Goal: Task Accomplishment & Management: Manage account settings

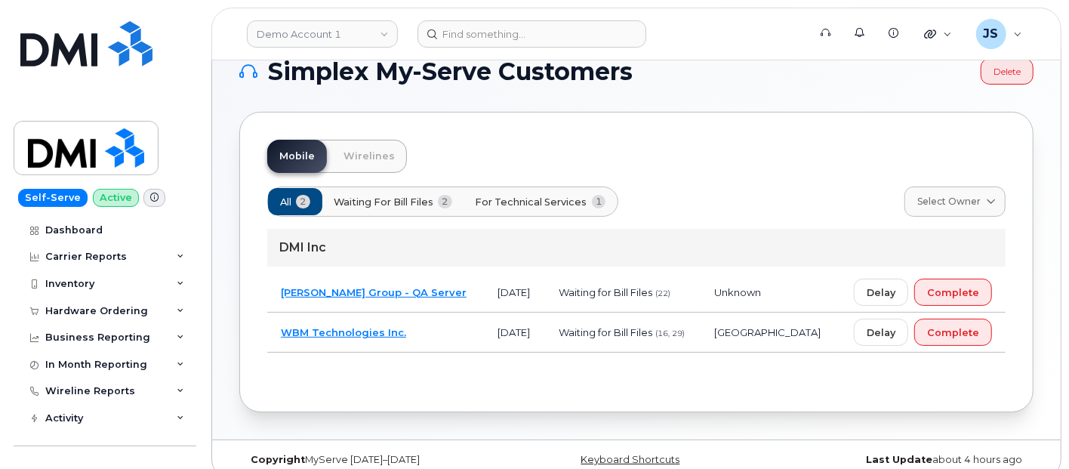
scroll to position [45, 0]
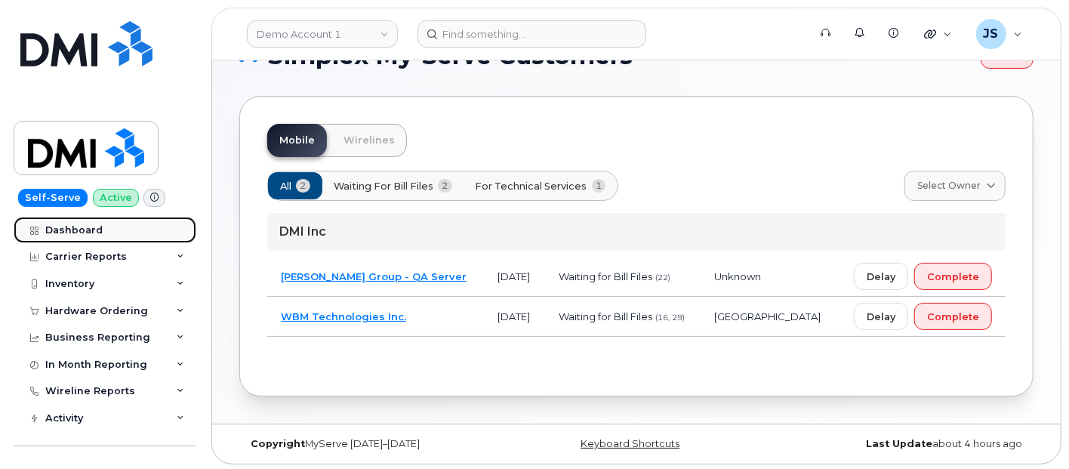
click at [107, 224] on link "Dashboard" at bounding box center [105, 230] width 183 height 27
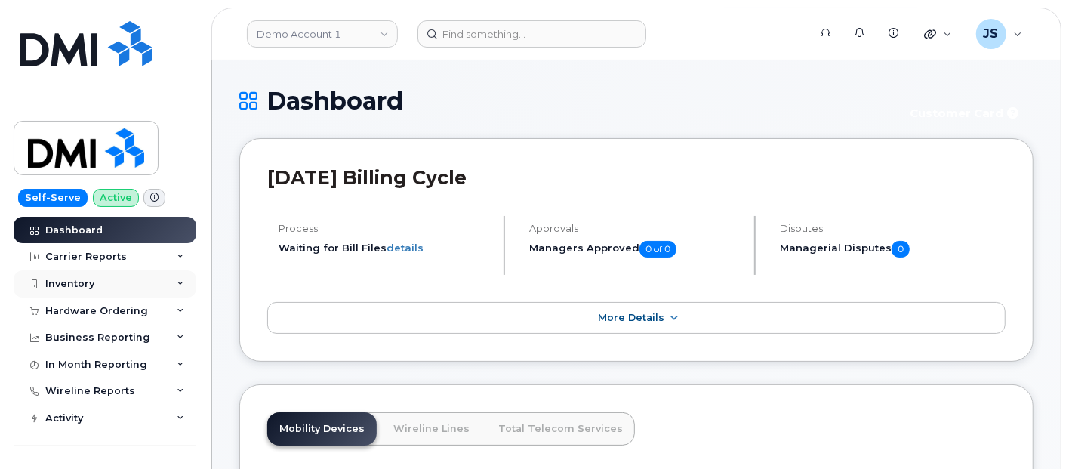
click at [127, 282] on div "Inventory" at bounding box center [105, 283] width 183 height 27
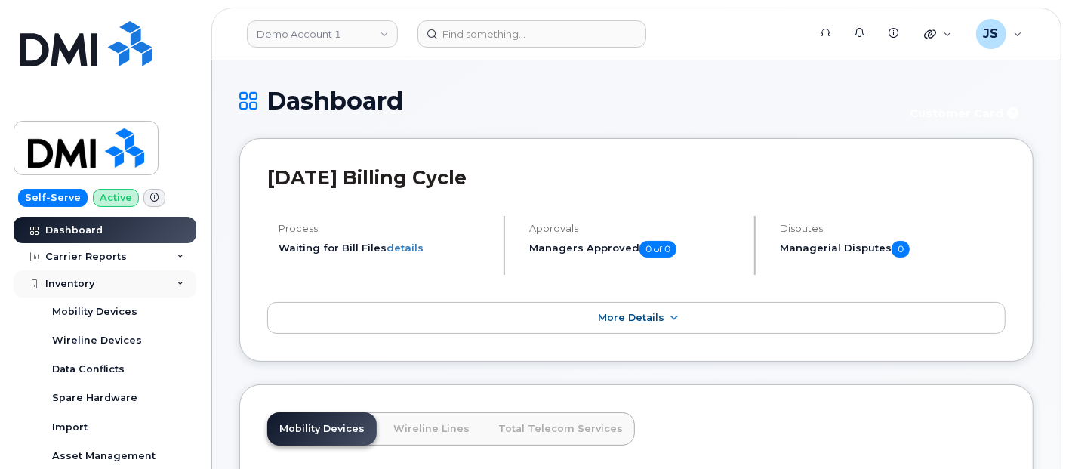
click at [101, 282] on div "Inventory" at bounding box center [105, 283] width 183 height 27
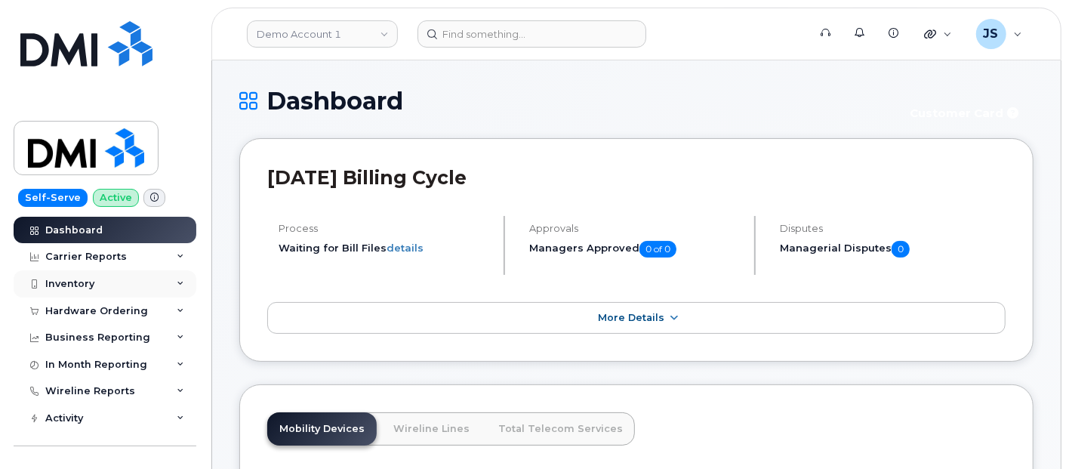
scroll to position [84, 0]
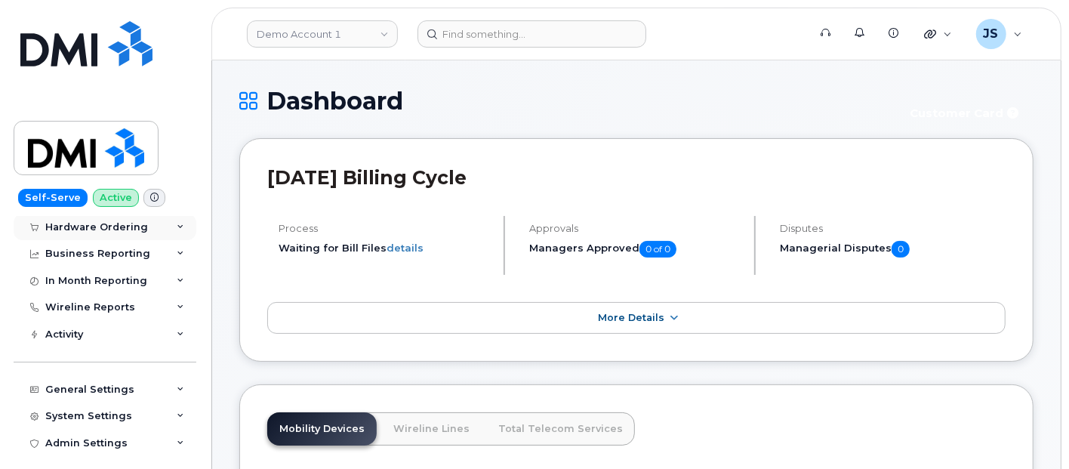
click at [100, 224] on div "Hardware Ordering" at bounding box center [96, 227] width 103 height 12
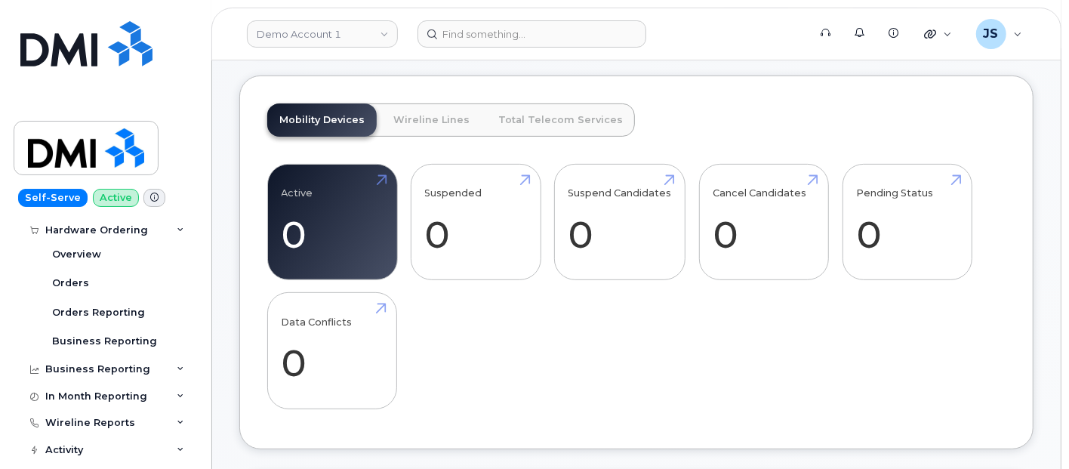
scroll to position [335, 0]
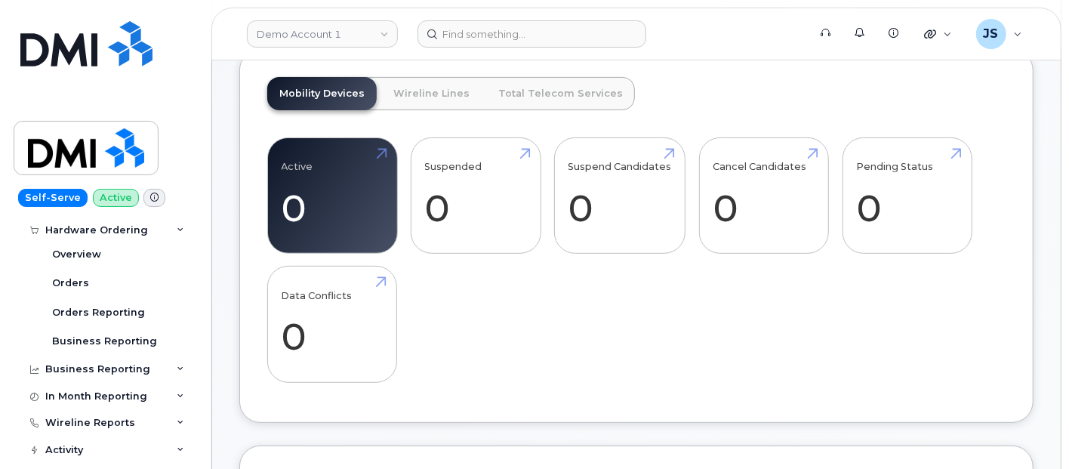
click at [831, 304] on div "Active 0 -100% Suspended 0 Suspend Candidates 0 Cancel Candidates 0 Pending Sta…" at bounding box center [636, 265] width 739 height 257
click at [578, 365] on div "Active 0 -100% Suspended 0 Suspend Candidates 0 Cancel Candidates 0 Pending Sta…" at bounding box center [636, 265] width 739 height 257
click at [696, 68] on div "Mobility Devices Wireline Lines Total Telecom Services Active 0 -100% Suspended…" at bounding box center [636, 236] width 794 height 374
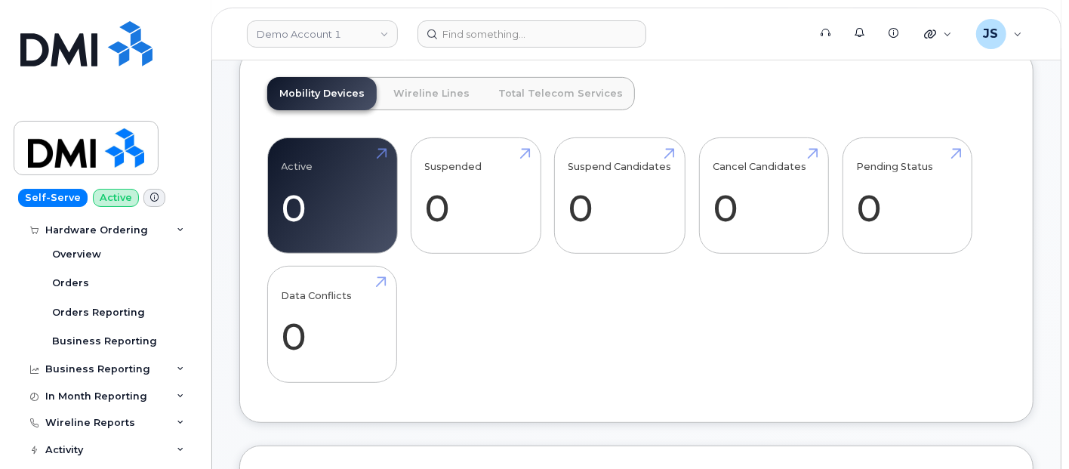
click at [971, 255] on div "Active 0 -100% Suspended 0 Suspend Candidates 0 Cancel Candidates 0 Pending Sta…" at bounding box center [636, 265] width 739 height 257
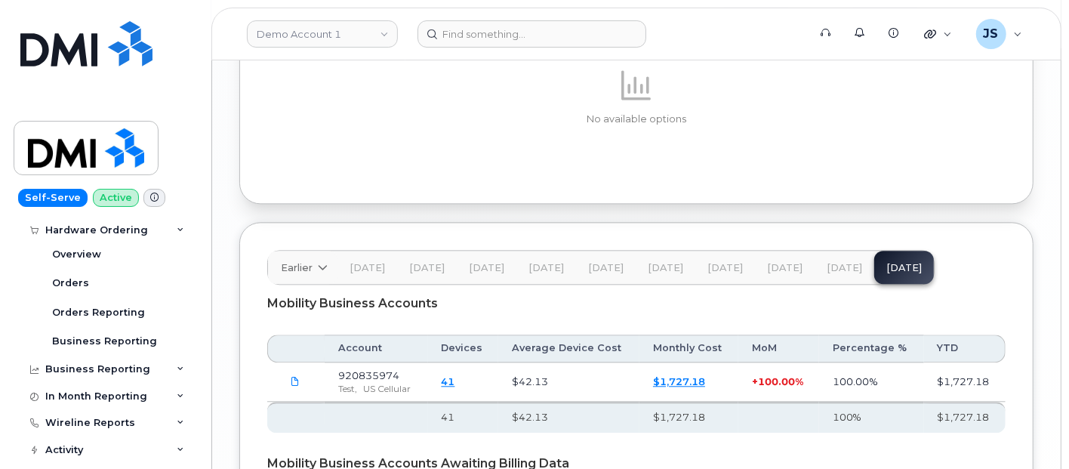
scroll to position [2265, 0]
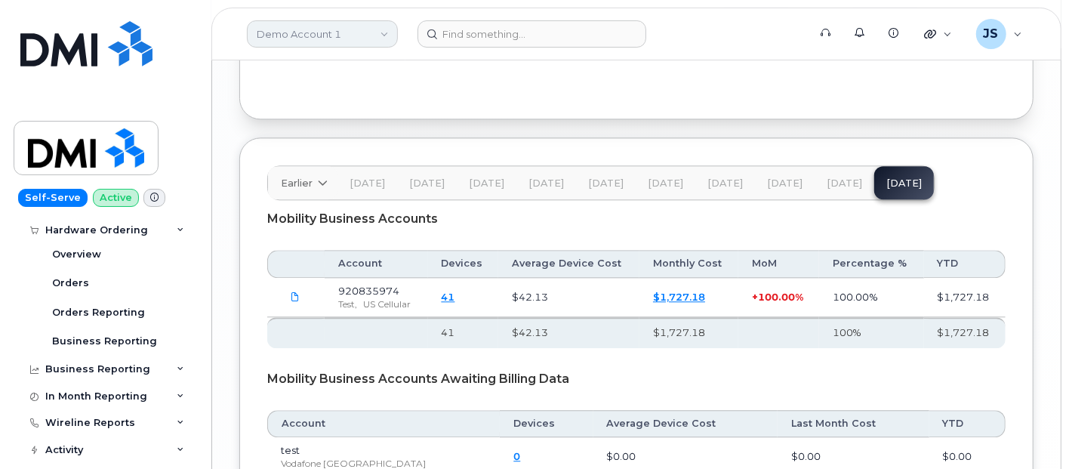
click at [366, 35] on link "Demo Account 1" at bounding box center [322, 33] width 151 height 27
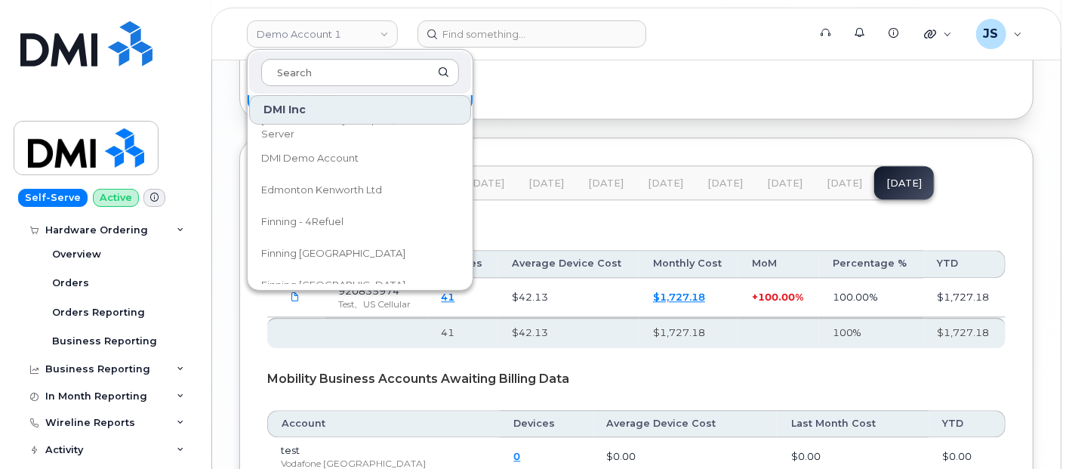
scroll to position [251, 0]
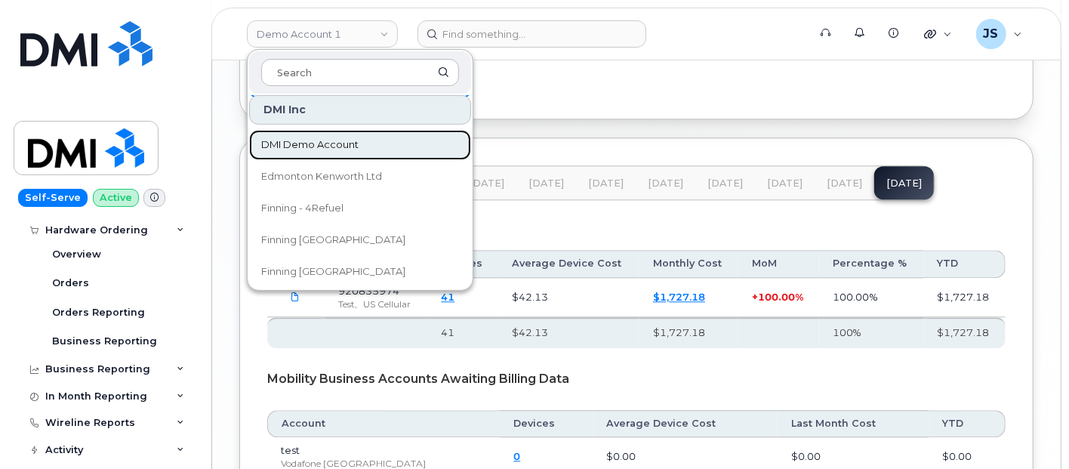
click at [331, 148] on span "DMI Demo Account" at bounding box center [309, 144] width 97 height 15
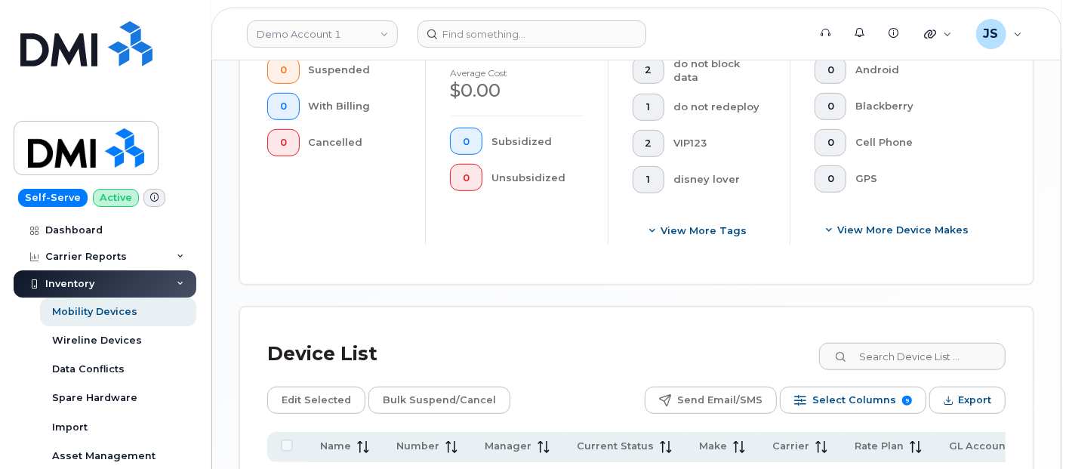
scroll to position [513, 0]
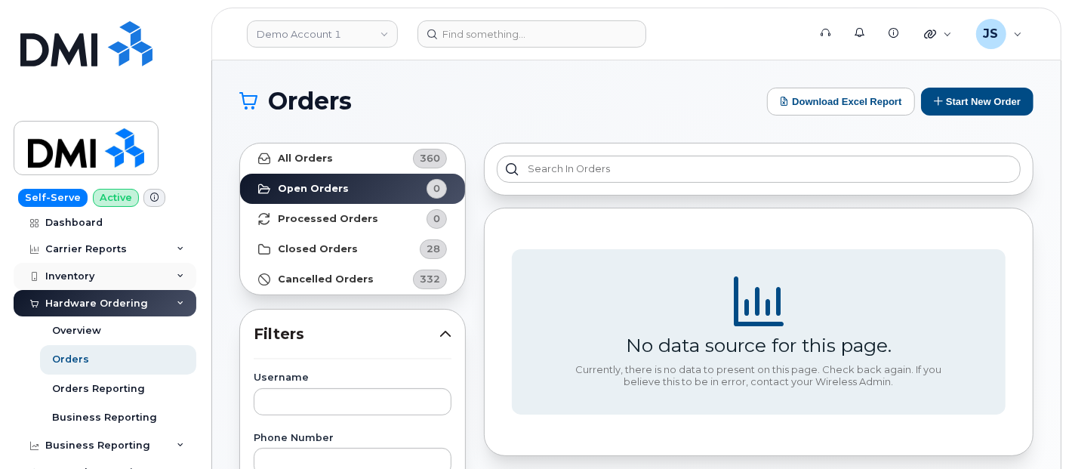
click at [106, 227] on div "Dashboard Carrier Reports Monthly Billing Data Daily Data Pooling Data Behavior…" at bounding box center [107, 343] width 187 height 253
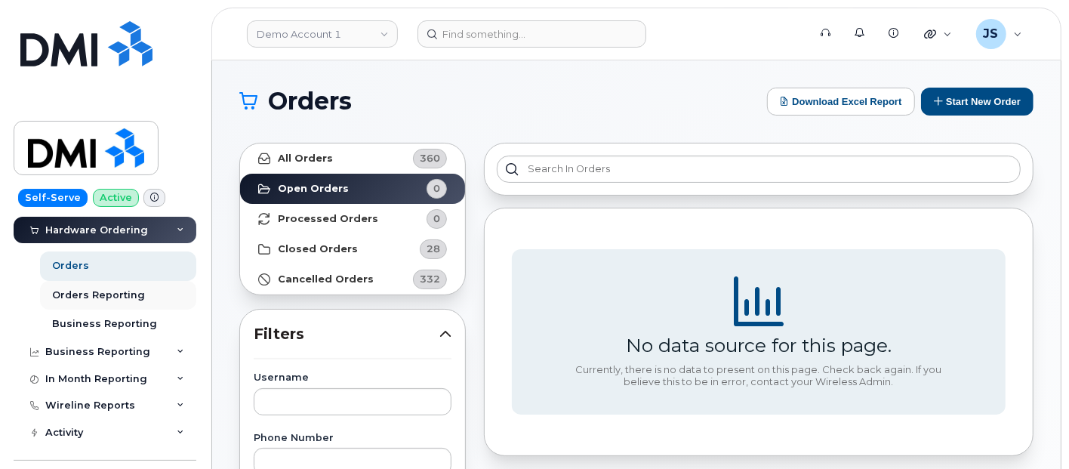
scroll to position [84, 0]
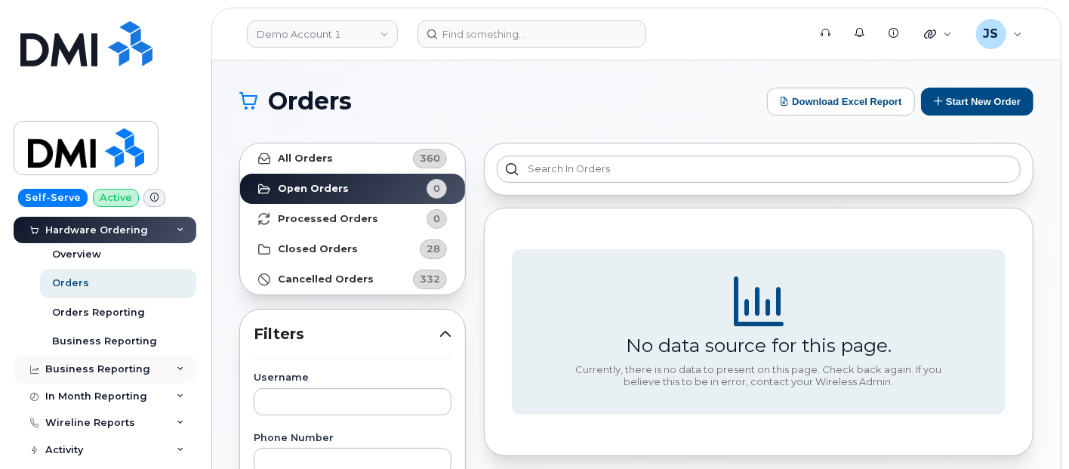
click at [115, 370] on div "Business Reporting" at bounding box center [97, 369] width 105 height 12
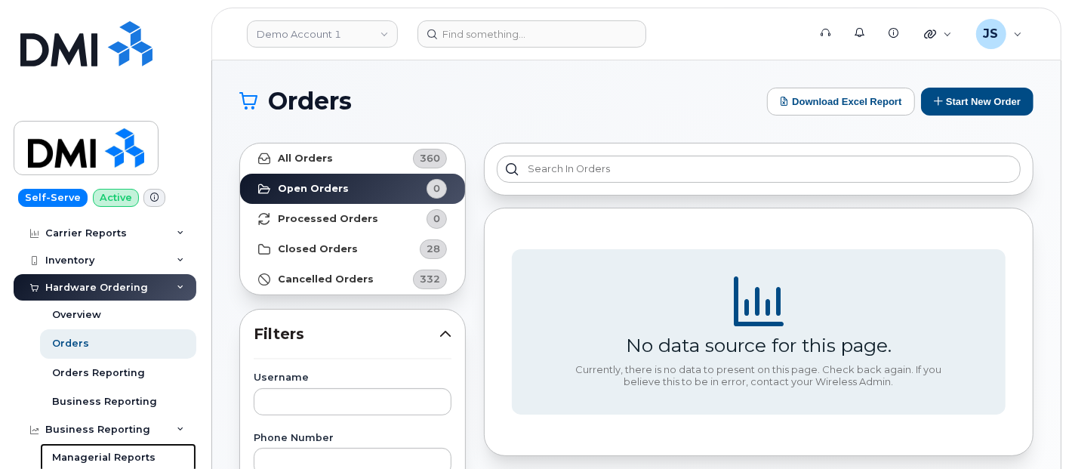
scroll to position [0, 0]
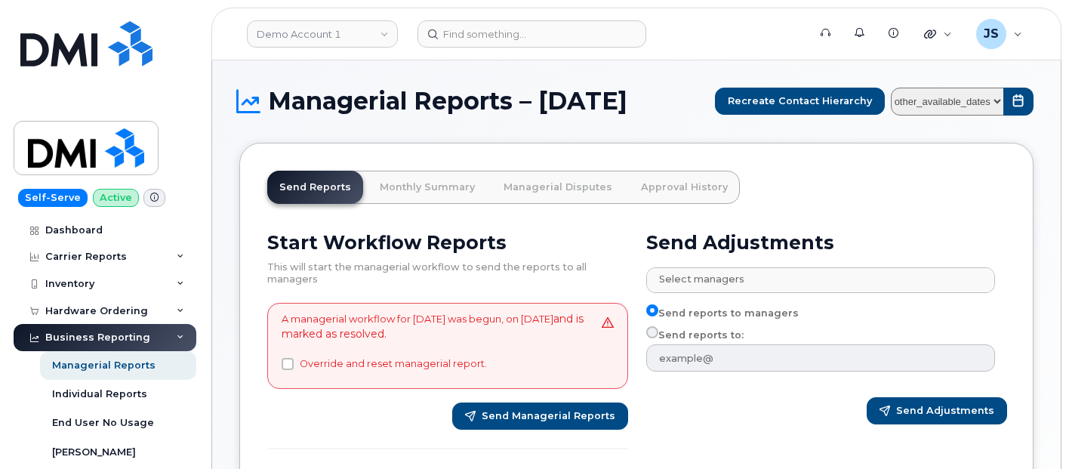
select select
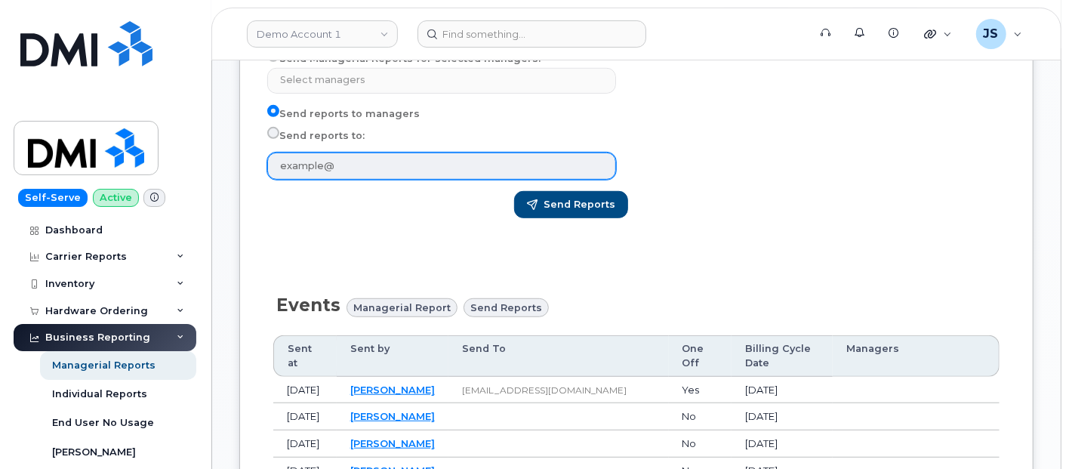
scroll to position [486, 0]
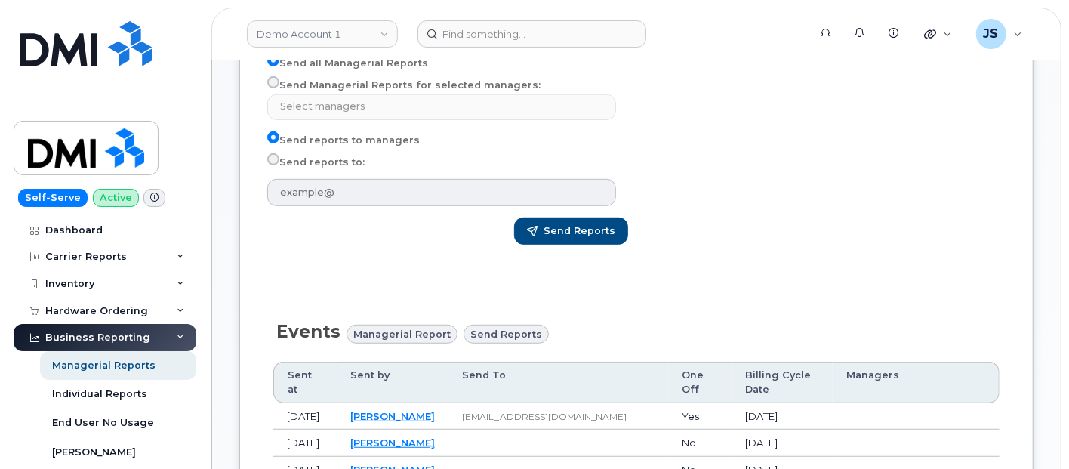
click at [314, 168] on div "Send reports to managers Send reports to:" at bounding box center [447, 168] width 361 height 75
click at [313, 83] on label "Send Managerial Reports for selected managers:" at bounding box center [403, 85] width 273 height 18
click at [279, 83] on input "Send Managerial Reports for selected managers:" at bounding box center [273, 82] width 12 height 12
radio input "true"
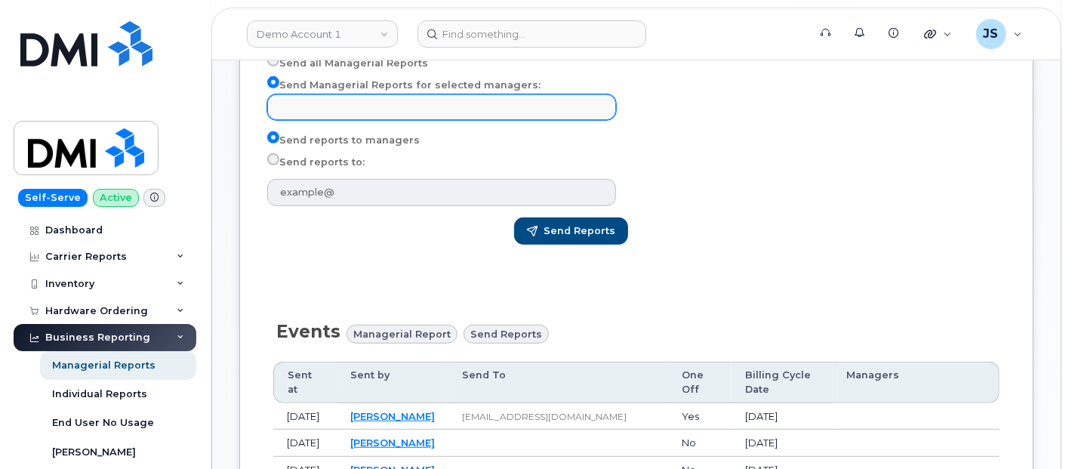
click at [317, 98] on input "text" at bounding box center [443, 106] width 335 height 21
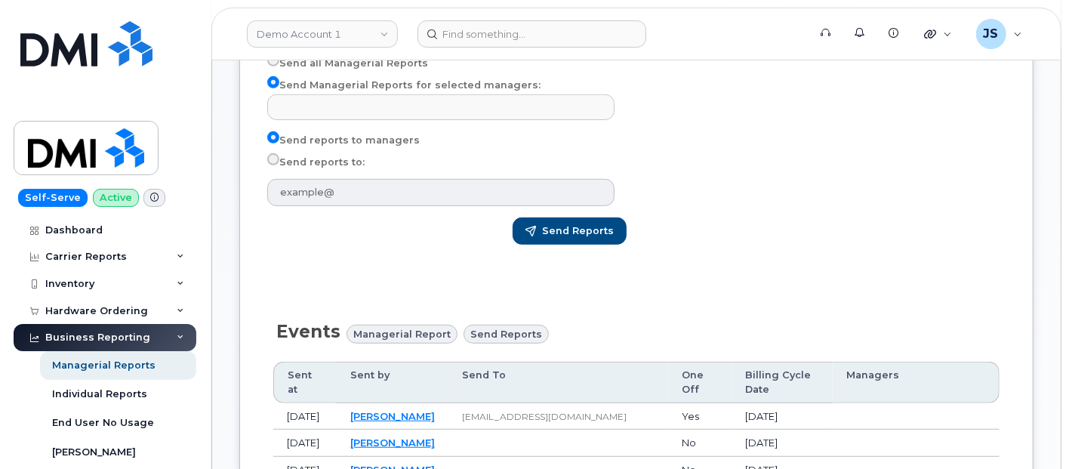
type input "Select managers"
click at [319, 160] on label "Send reports to:" at bounding box center [315, 162] width 97 height 18
click at [279, 160] on input "Send reports to:" at bounding box center [273, 159] width 12 height 12
radio input "true"
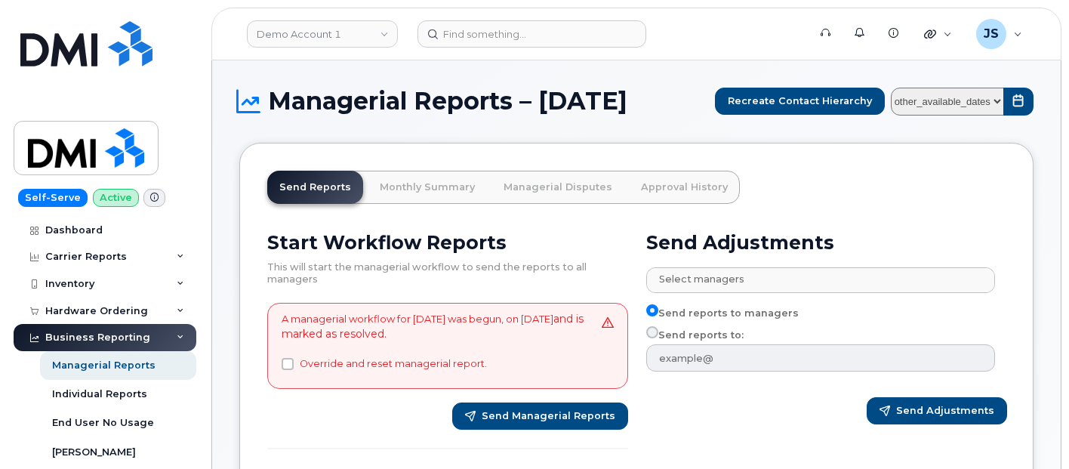
select select
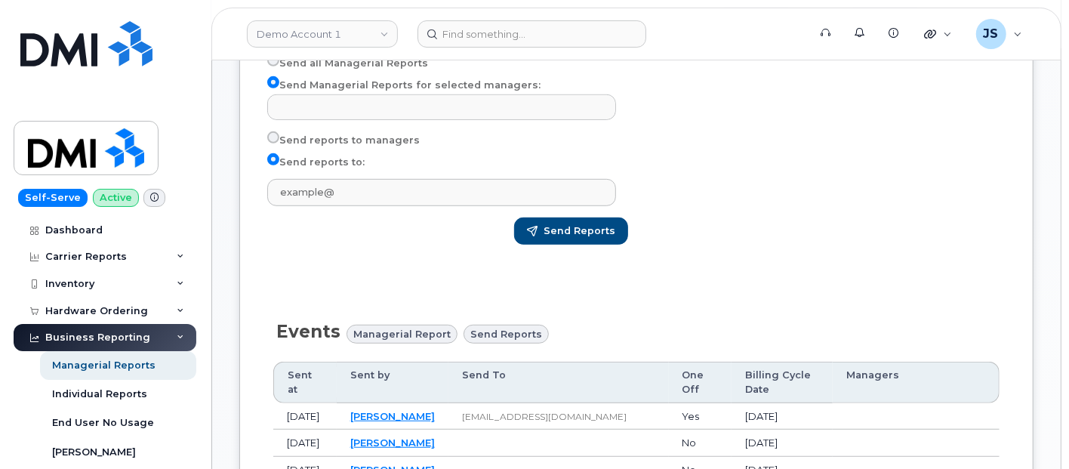
click at [339, 96] on input "text" at bounding box center [443, 106] width 335 height 21
type input "Select managers"
click at [786, 166] on div "Send Adjustments Select managers No matches found Unknown Manager Send reports …" at bounding box center [825, 0] width 379 height 529
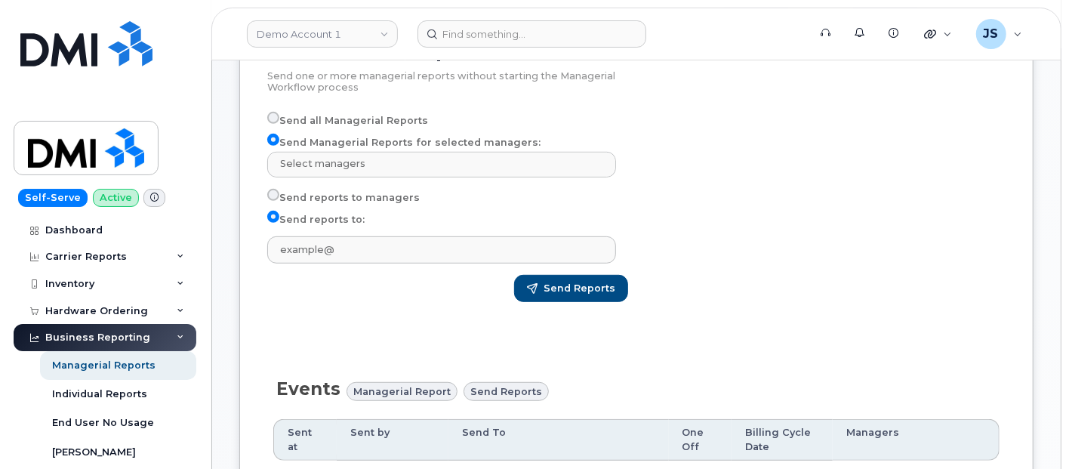
scroll to position [402, 0]
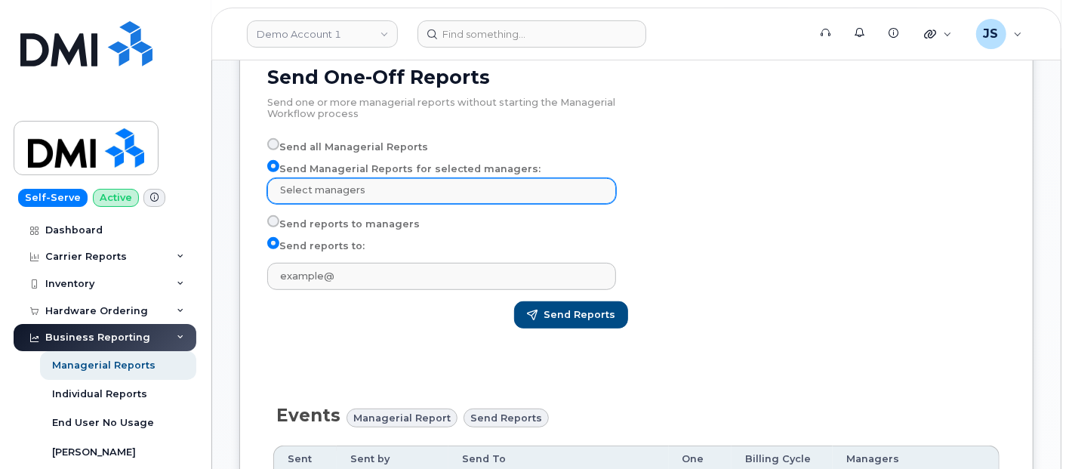
click at [348, 175] on div "Send Managerial Reports for selected managers: Select managers Unknown Manager" at bounding box center [441, 182] width 349 height 44
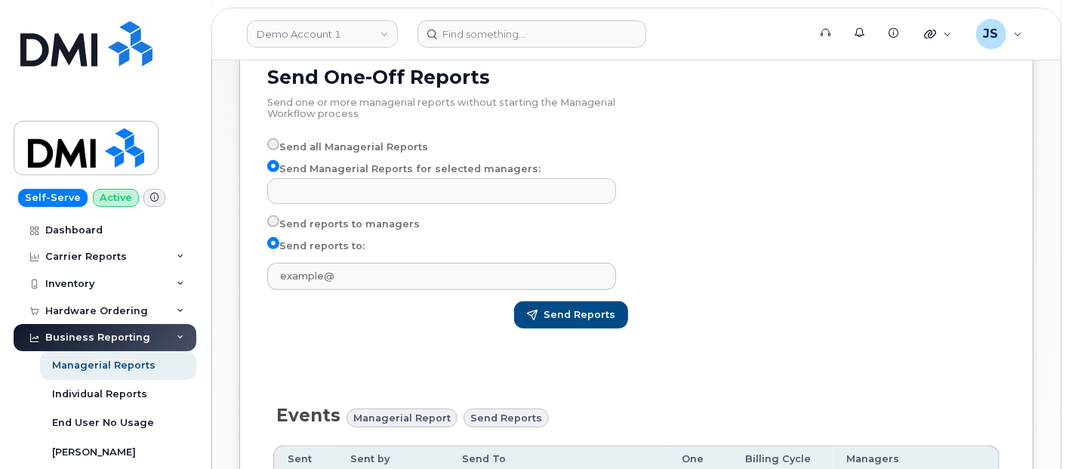
click at [355, 185] on input "text" at bounding box center [443, 190] width 335 height 21
type input "Select managers"
click at [513, 230] on div "Send reports to managers Send reports to:" at bounding box center [447, 252] width 361 height 75
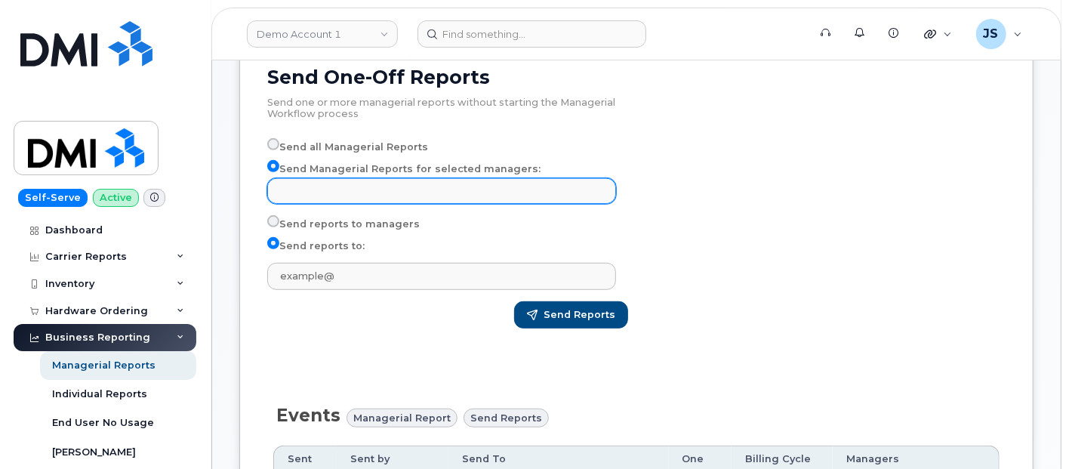
click at [331, 189] on input "text" at bounding box center [443, 190] width 335 height 21
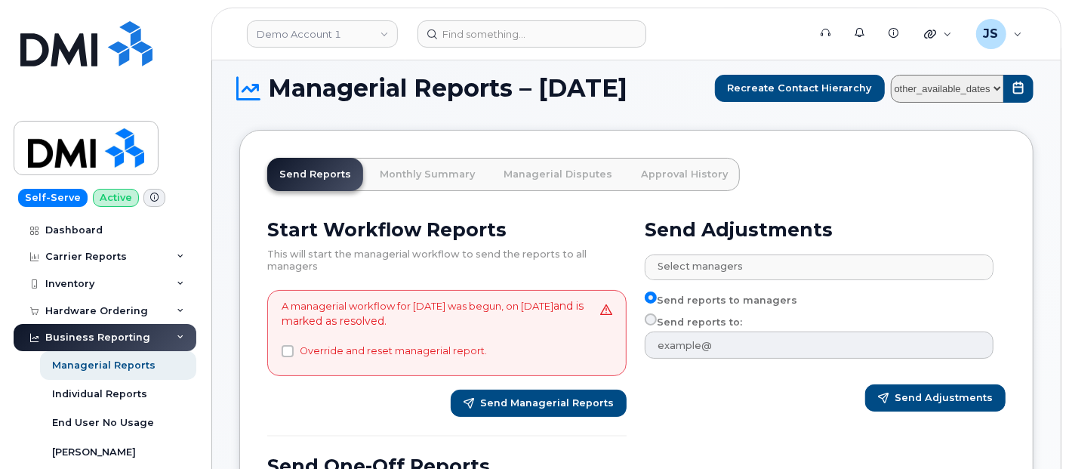
scroll to position [0, 0]
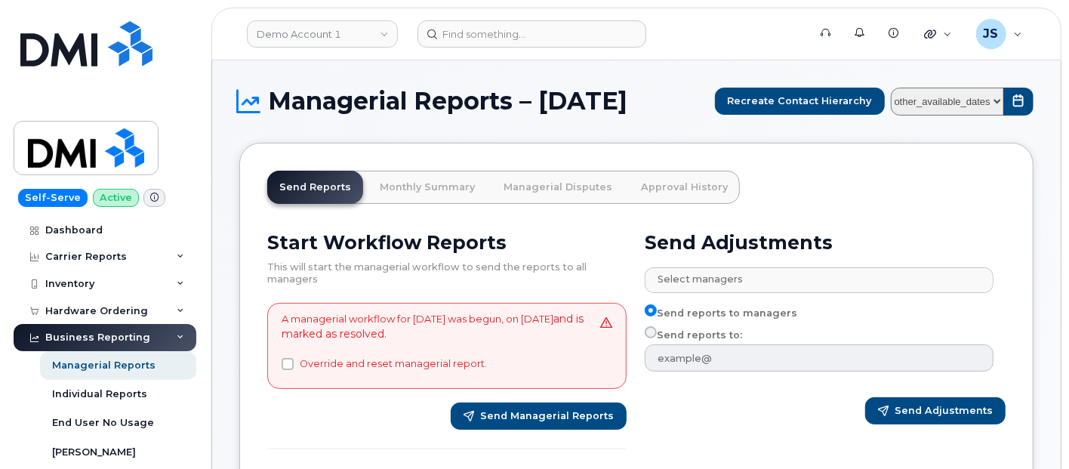
type input "Select managers"
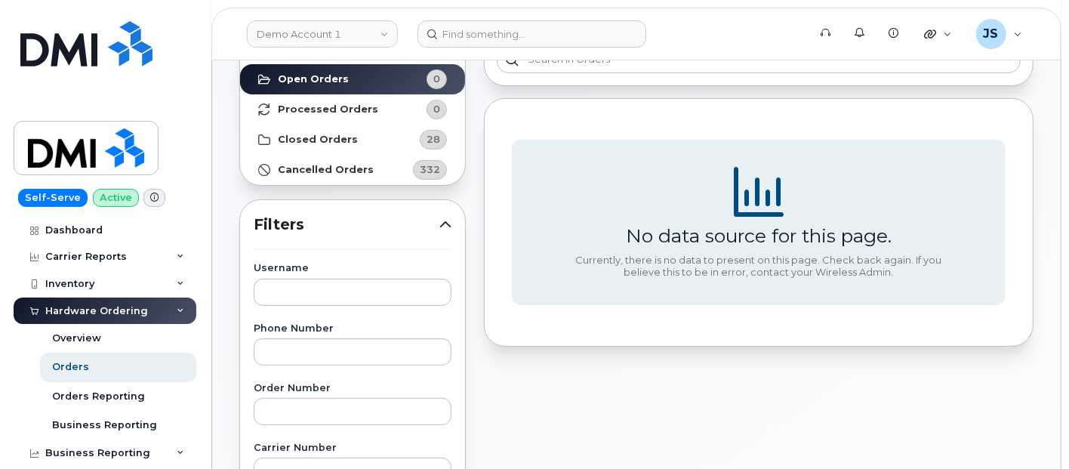
scroll to position [84, 0]
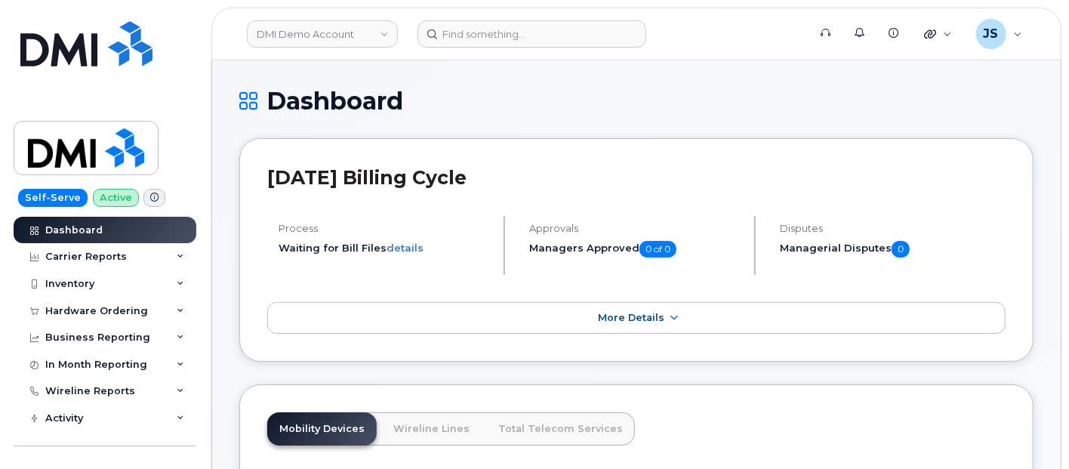
click at [622, 103] on h1 "Dashboard" at bounding box center [636, 101] width 794 height 26
click at [365, 27] on link "DMI Demo Account" at bounding box center [322, 33] width 151 height 27
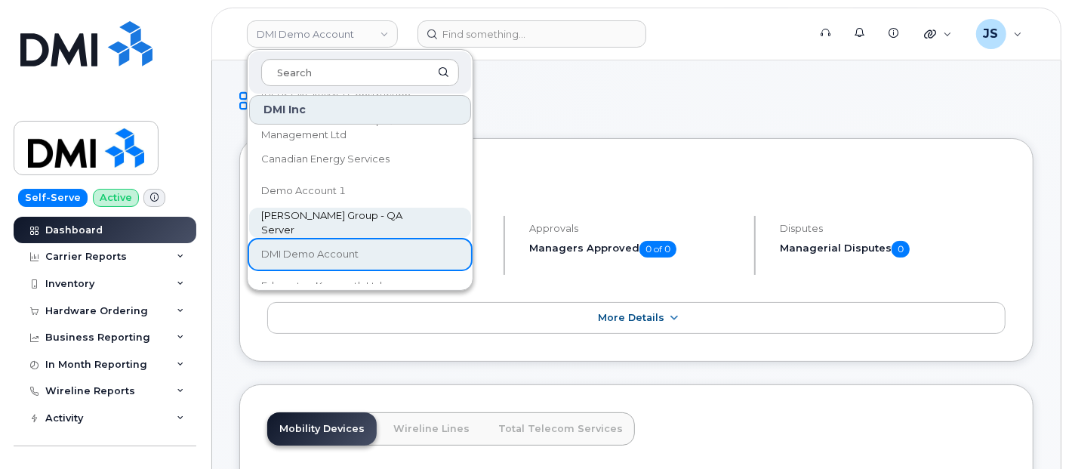
scroll to position [168, 0]
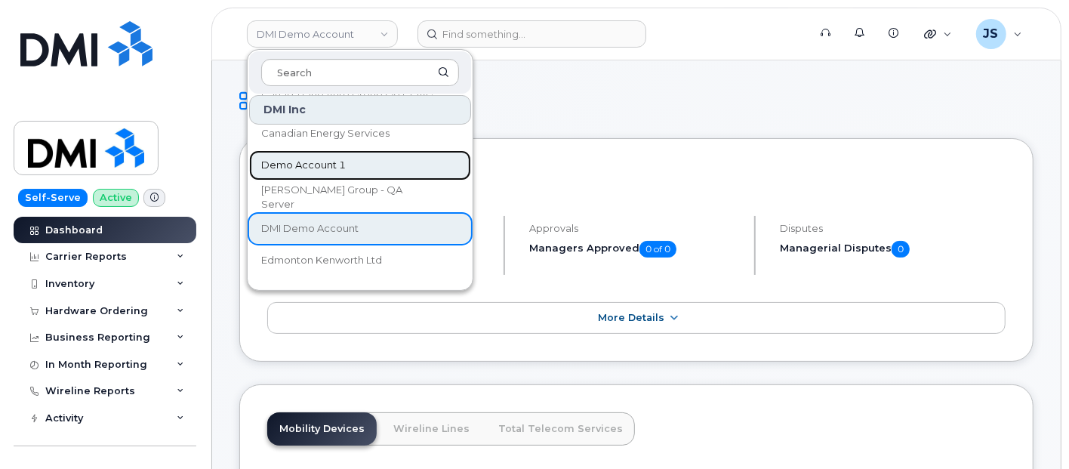
click at [358, 168] on link "Demo Account 1" at bounding box center [360, 165] width 222 height 30
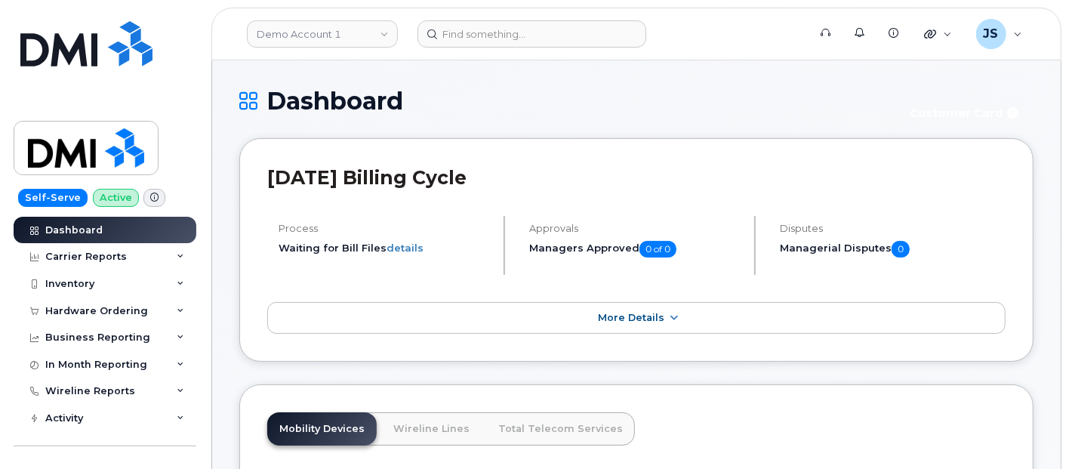
click at [951, 128] on div "Dashboard Customer Card" at bounding box center [636, 113] width 794 height 51
